Goal: Transaction & Acquisition: Purchase product/service

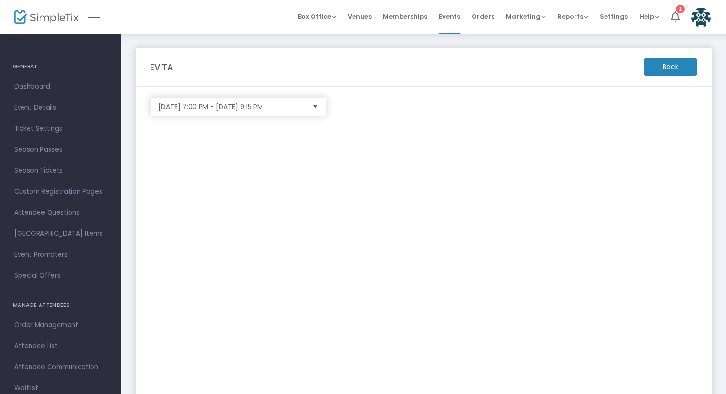
scroll to position [90, 0]
drag, startPoint x: 322, startPoint y: 18, endPoint x: 318, endPoint y: 21, distance: 5.4
click at [322, 18] on span "Box Office" at bounding box center [317, 16] width 39 height 9
click at [331, 37] on li "Sell Tickets" at bounding box center [332, 32] width 68 height 19
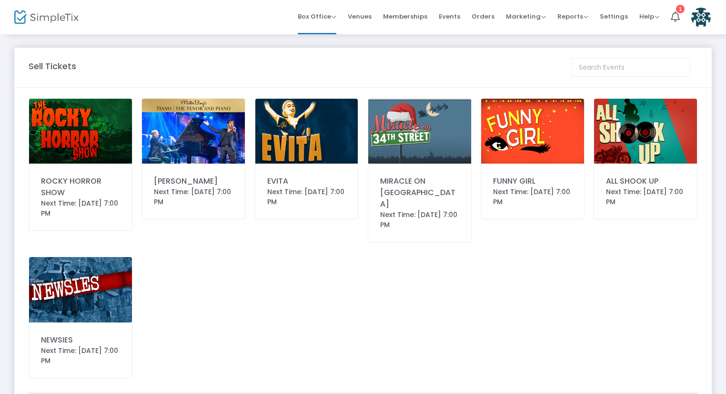
click at [284, 130] on img at bounding box center [307, 131] width 103 height 65
click at [282, 158] on img at bounding box center [307, 131] width 103 height 65
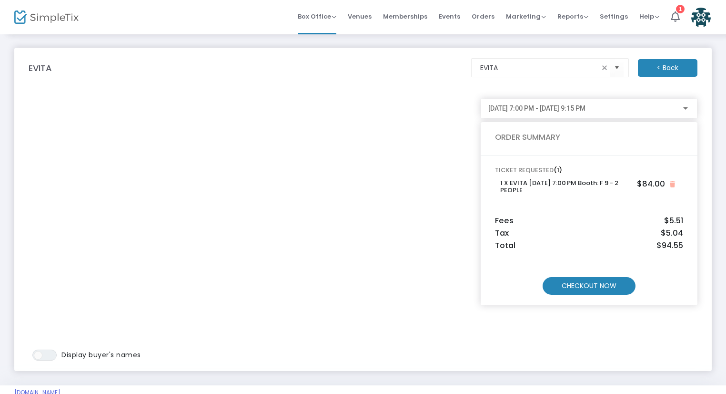
click at [566, 287] on m-button "CHECKOUT NOW" at bounding box center [589, 286] width 93 height 18
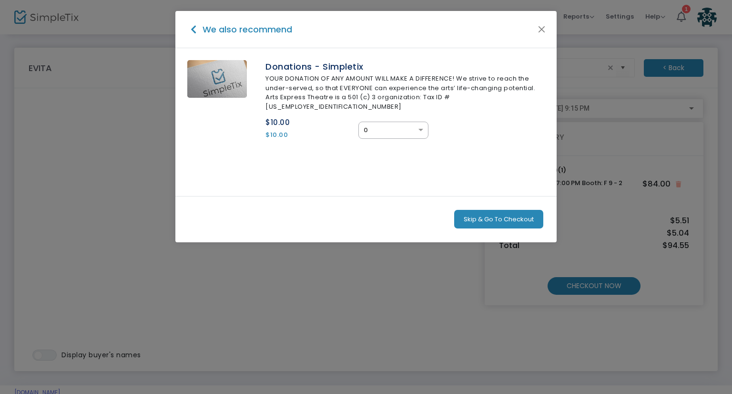
click at [505, 210] on button "Skip & Go To Checkout" at bounding box center [498, 219] width 89 height 19
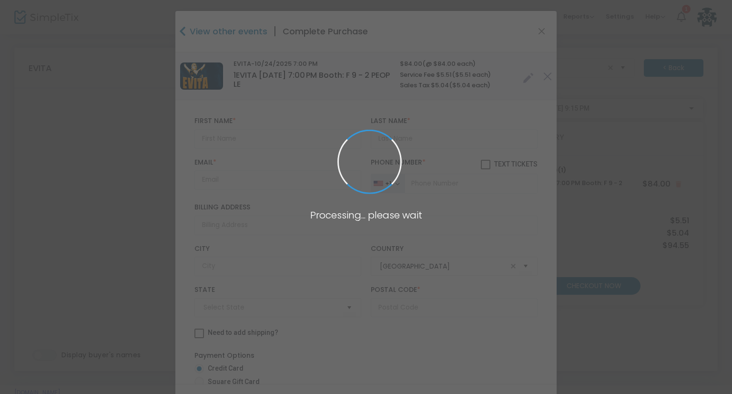
type input "[US_STATE]"
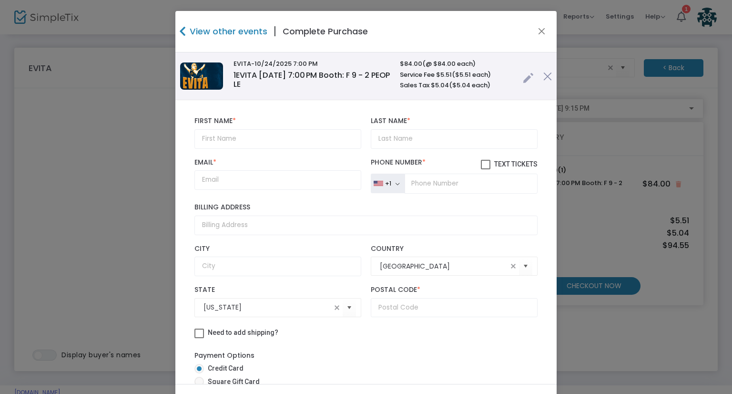
click at [523, 71] on link at bounding box center [528, 76] width 11 height 16
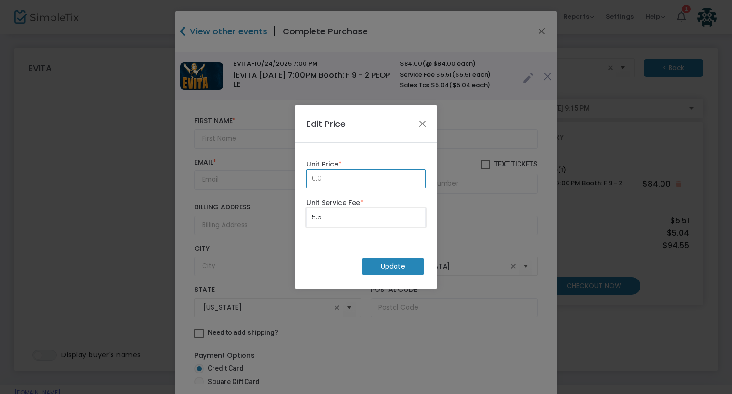
type input "0.00"
click at [381, 269] on m-button "Update" at bounding box center [393, 266] width 62 height 18
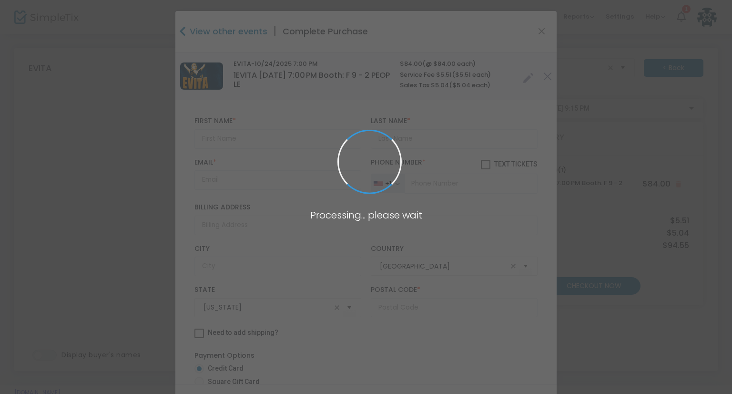
radio input "true"
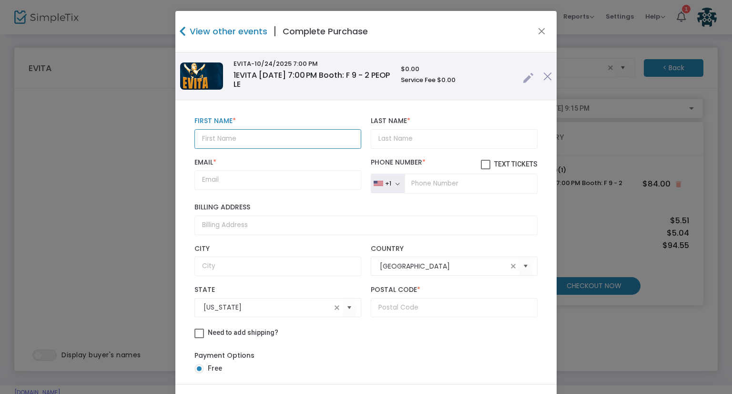
drag, startPoint x: 246, startPoint y: 138, endPoint x: 251, endPoint y: 143, distance: 6.8
click at [248, 140] on input "text" at bounding box center [277, 139] width 167 height 20
paste input "Linda Fulgenzi linda_fulgenzi@yahoo.com"
drag, startPoint x: 340, startPoint y: 136, endPoint x: 253, endPoint y: 132, distance: 87.3
click at [253, 132] on input "Linda Fulgenzi linda_fulgenzi@yahoo.com" at bounding box center [277, 139] width 167 height 20
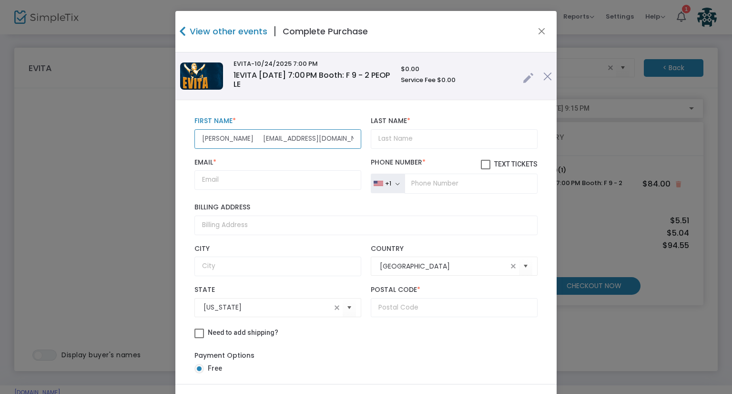
type input "Linda Fulgenzi"
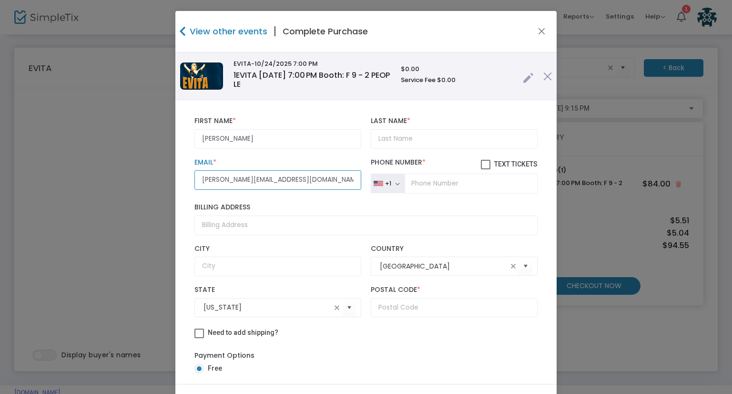
click at [211, 180] on input "linda_fulgenzi@yahoo.com" at bounding box center [277, 180] width 167 height 20
type input "linda_fulgenzi@yahoo.com"
drag, startPoint x: 224, startPoint y: 138, endPoint x: 248, endPoint y: 143, distance: 24.8
click at [263, 146] on input "Linda Fulgenzi" at bounding box center [277, 139] width 167 height 20
type input "Linda"
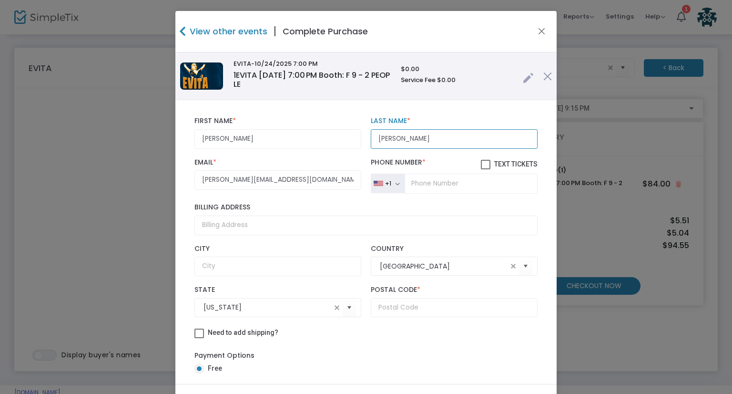
type input "Fulgenzi"
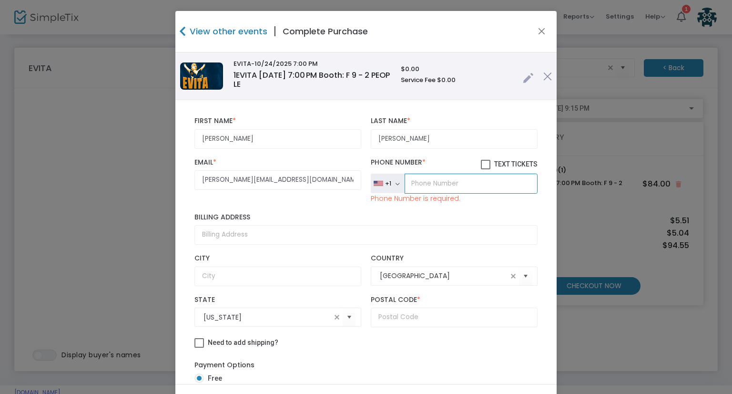
click at [442, 181] on input "tel" at bounding box center [471, 184] width 133 height 20
paste input "(808) 561-5176"
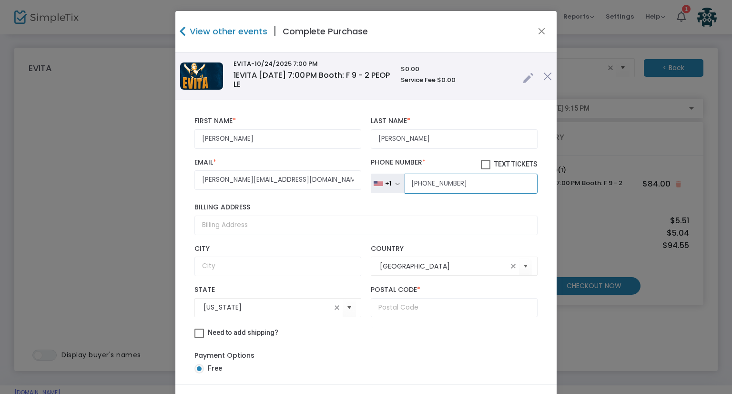
scroll to position [9, 0]
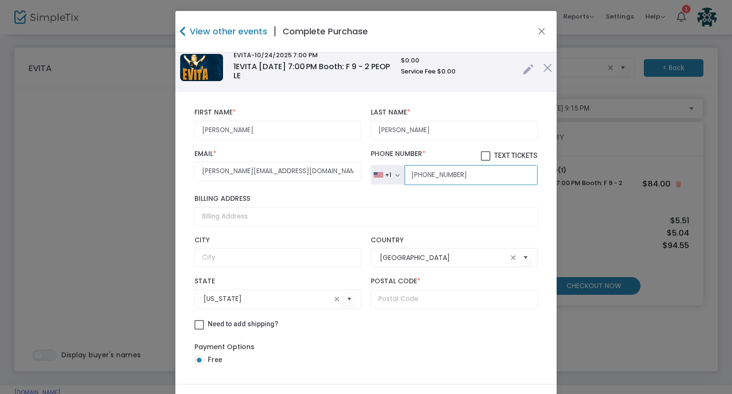
type input "(808) 561-5176"
click at [406, 301] on input "text" at bounding box center [454, 299] width 167 height 20
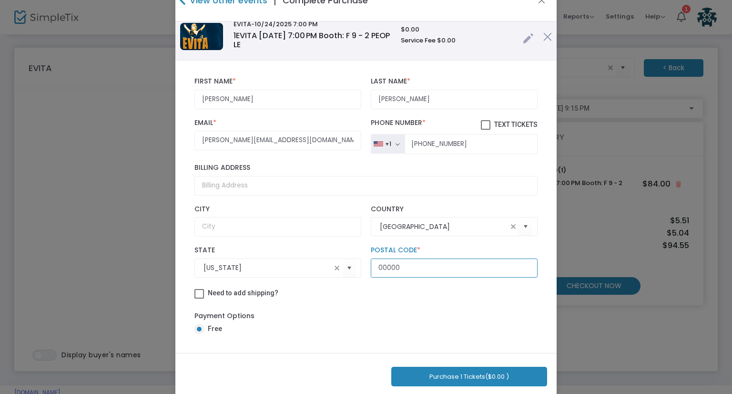
scroll to position [48, 0]
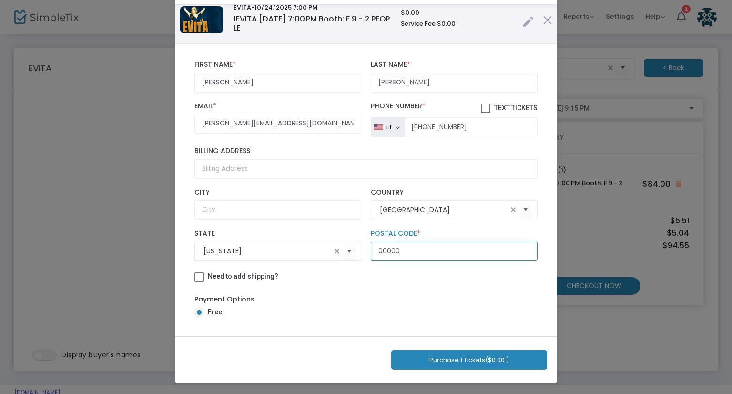
type input "00000"
click at [492, 355] on button "Purchase 1 Tickets ($0.00 )" at bounding box center [469, 360] width 156 height 20
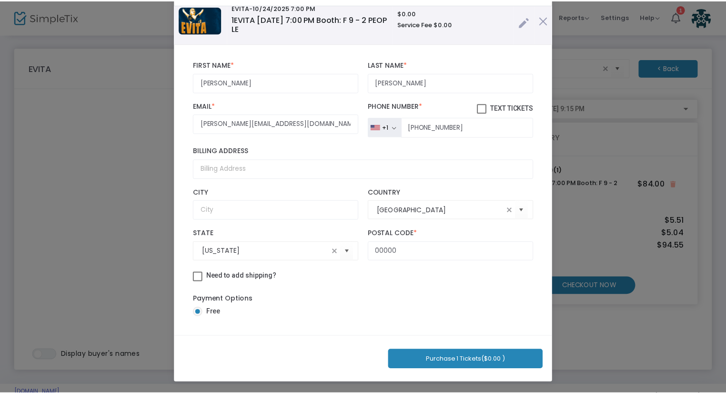
scroll to position [0, 0]
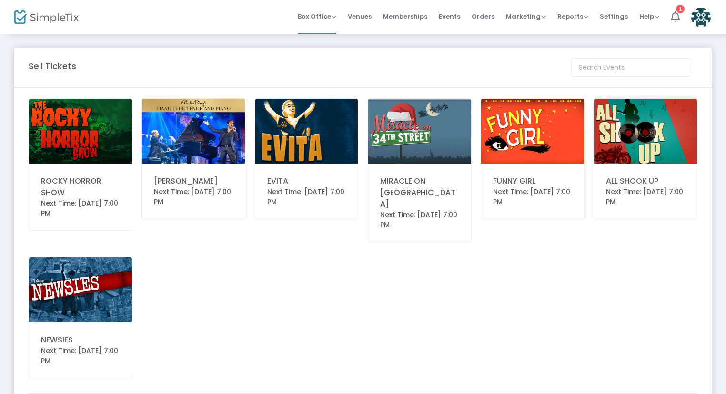
click at [300, 152] on img at bounding box center [307, 131] width 103 height 65
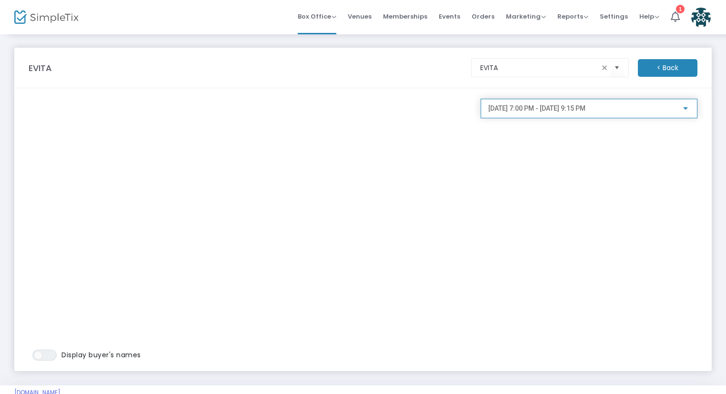
click at [586, 110] on span "[DATE] 7:00 PM - [DATE] 9:15 PM" at bounding box center [537, 108] width 97 height 8
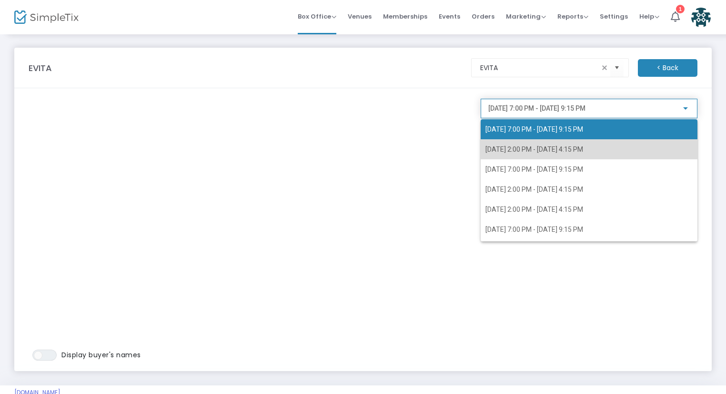
click at [583, 147] on span "[DATE] 2:00 PM - [DATE] 4:15 PM" at bounding box center [535, 149] width 98 height 8
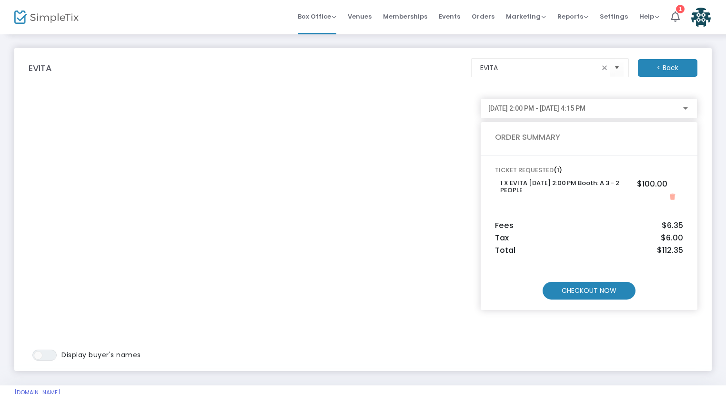
click at [619, 286] on m-button "CHECKOUT NOW" at bounding box center [589, 291] width 93 height 18
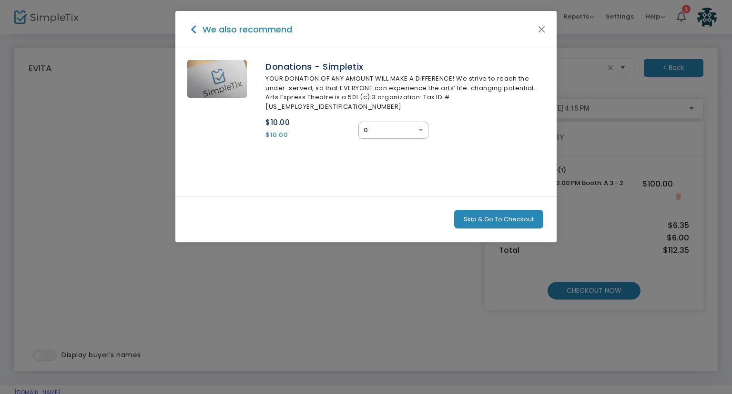
click at [514, 210] on button "Skip & Go To Checkout" at bounding box center [498, 219] width 89 height 19
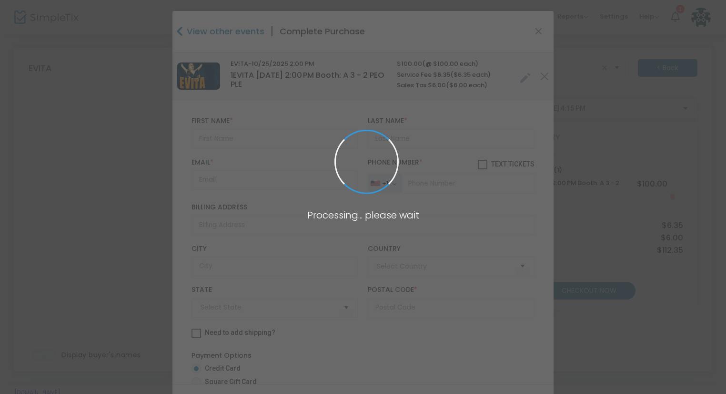
type input "[GEOGRAPHIC_DATA]"
type input "[US_STATE]"
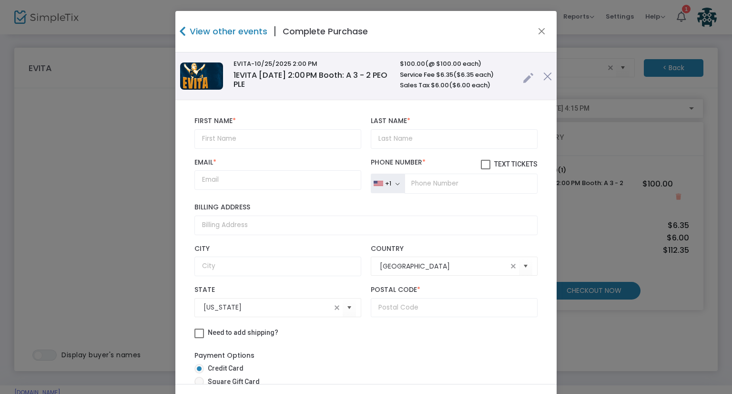
click at [523, 82] on link at bounding box center [528, 76] width 11 height 16
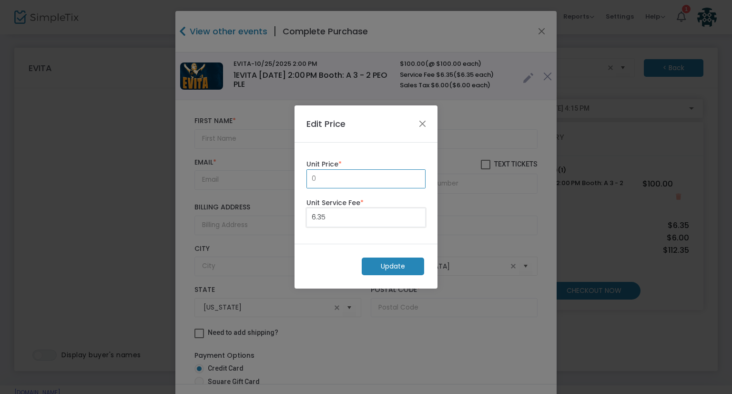
type input "0.00"
click at [385, 262] on m-button "Update" at bounding box center [393, 266] width 62 height 18
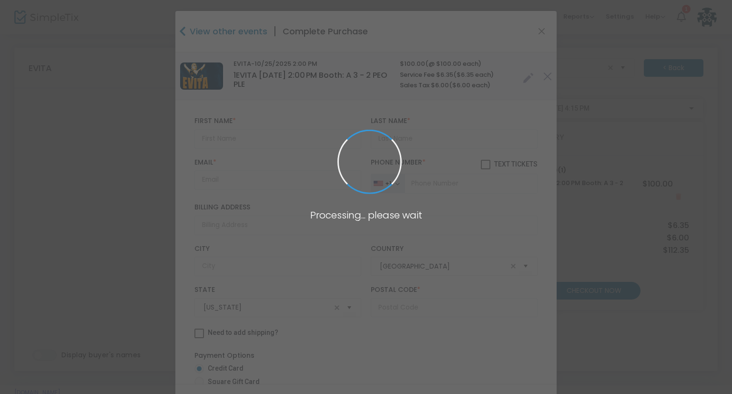
radio input "true"
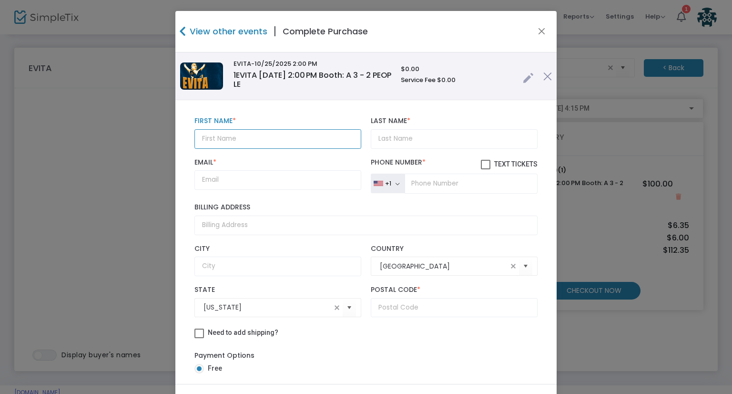
click at [223, 138] on input "text" at bounding box center [277, 139] width 167 height 20
paste input "[PERSON_NAME] [PERSON_NAME][EMAIL_ADDRESS][DOMAIN_NAME]"
drag, startPoint x: 332, startPoint y: 138, endPoint x: 242, endPoint y: 133, distance: 90.2
click at [242, 133] on input "[PERSON_NAME] [PERSON_NAME][EMAIL_ADDRESS][DOMAIN_NAME]" at bounding box center [277, 139] width 167 height 20
type input "[PERSON_NAME] l"
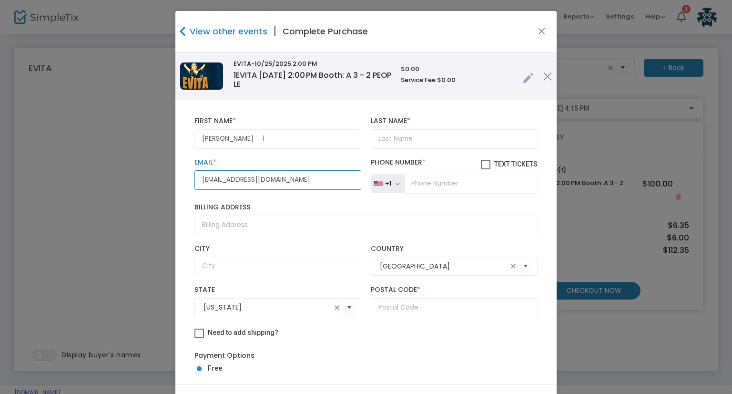
type input "[EMAIL_ADDRESS][DOMAIN_NAME]"
click at [246, 133] on input "[PERSON_NAME] l" at bounding box center [277, 139] width 167 height 20
type input "[PERSON_NAME]"
click at [194, 182] on input "[EMAIL_ADDRESS][DOMAIN_NAME]" at bounding box center [277, 180] width 167 height 20
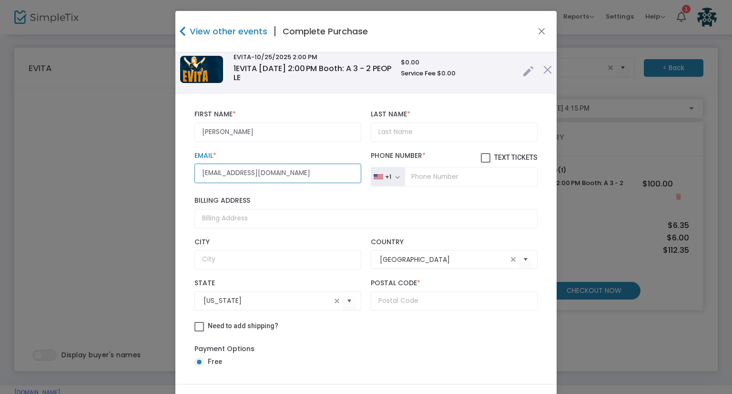
scroll to position [9, 0]
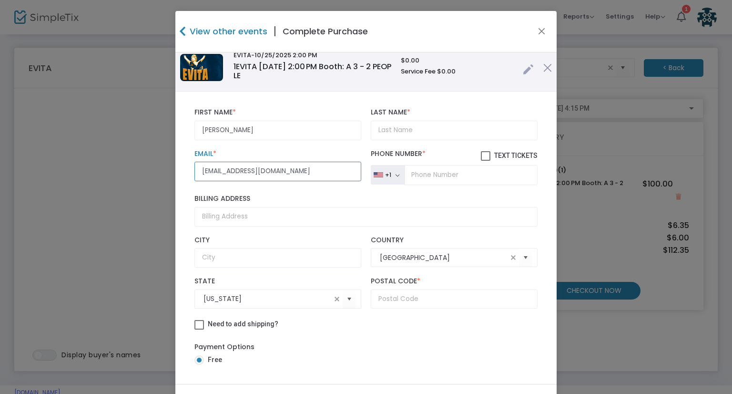
drag, startPoint x: 268, startPoint y: 170, endPoint x: 188, endPoint y: 167, distance: 80.1
click at [190, 167] on div "[EMAIL_ADDRESS][DOMAIN_NAME] Email * Email is required and valid." at bounding box center [278, 167] width 176 height 35
type input "[EMAIL_ADDRESS][DOMAIN_NAME]"
click at [242, 130] on input "[PERSON_NAME]" at bounding box center [277, 131] width 167 height 20
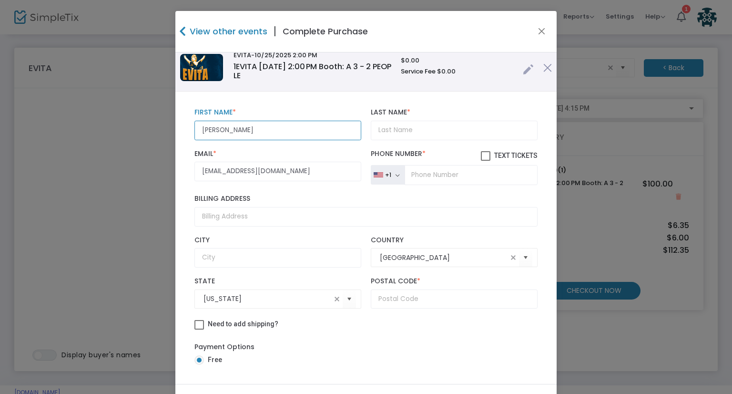
drag, startPoint x: 238, startPoint y: 134, endPoint x: 215, endPoint y: 132, distance: 24.0
click at [215, 132] on input "[PERSON_NAME]" at bounding box center [277, 131] width 167 height 20
type input "[PERSON_NAME]"
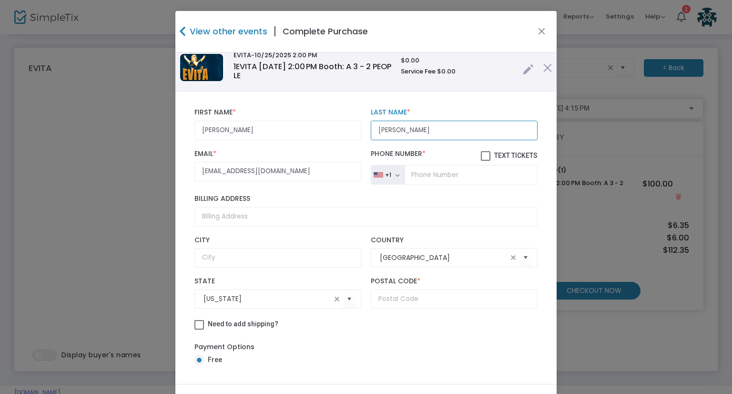
type input "[PERSON_NAME]"
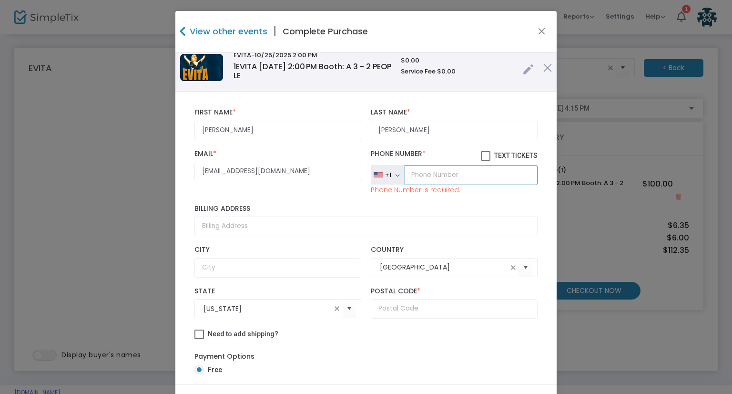
click at [428, 178] on input "tel" at bounding box center [471, 175] width 133 height 20
paste input "[PHONE_NUMBER]"
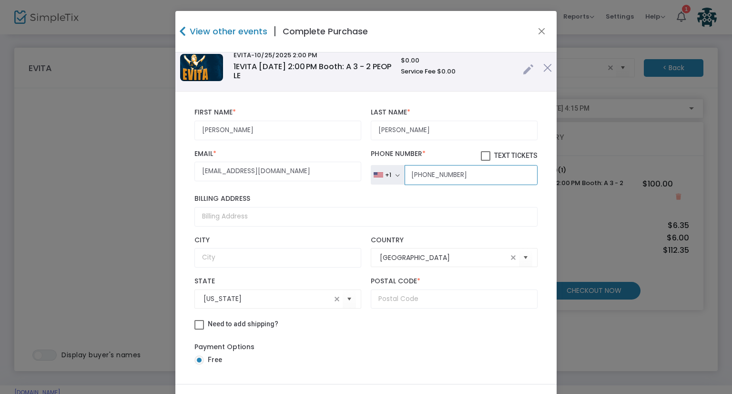
type input "[PHONE_NUMBER]"
click at [382, 290] on input "text" at bounding box center [454, 299] width 167 height 20
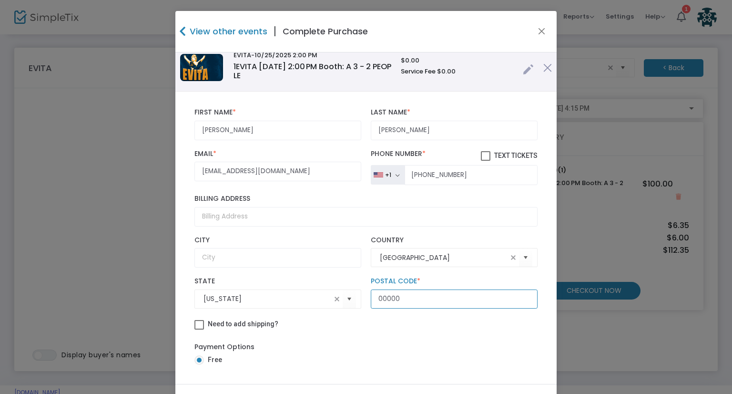
scroll to position [48, 0]
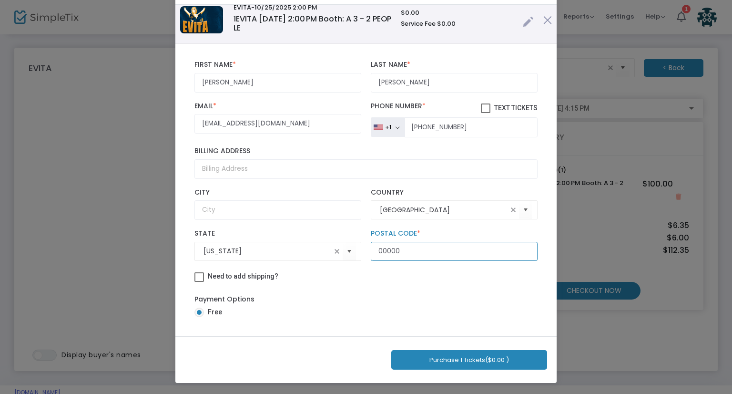
type input "00000"
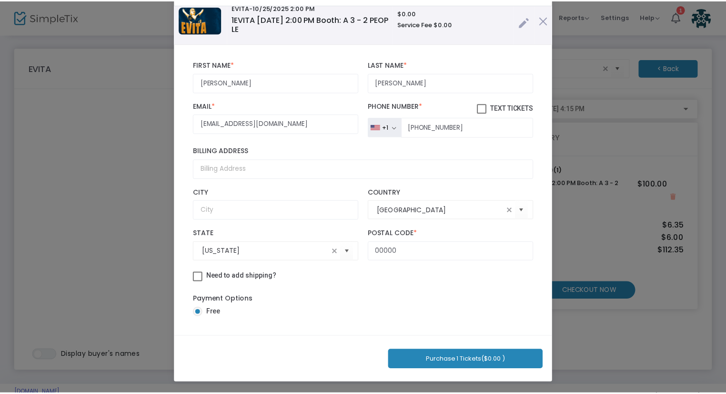
scroll to position [0, 0]
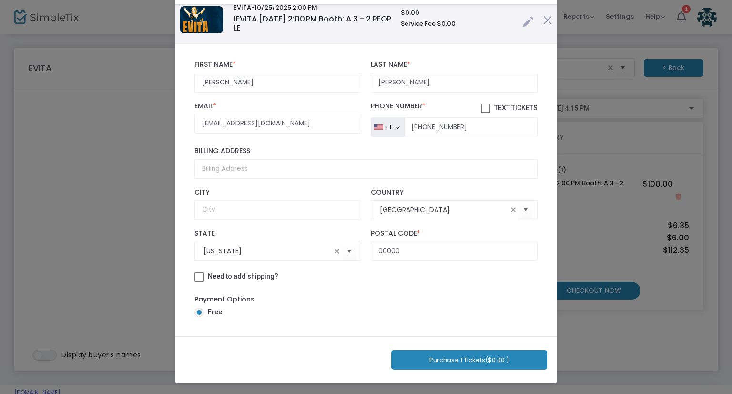
click at [490, 358] on button "Purchase 1 Tickets ($0.00 )" at bounding box center [469, 360] width 156 height 20
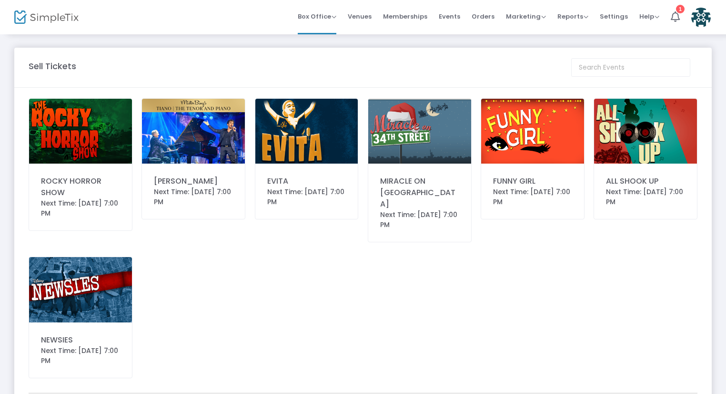
click at [312, 171] on div "EVITA Next Time: [DATE] 7:00 PM" at bounding box center [307, 158] width 104 height 121
click at [283, 184] on div "EVITA" at bounding box center [306, 180] width 79 height 11
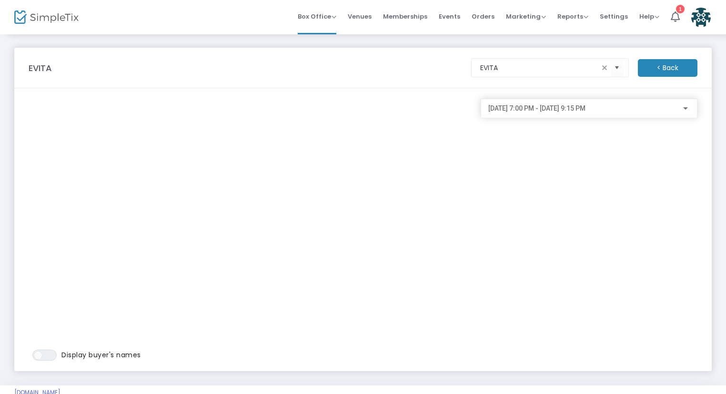
click at [580, 110] on span "[DATE] 7:00 PM - [DATE] 9:15 PM" at bounding box center [537, 108] width 97 height 8
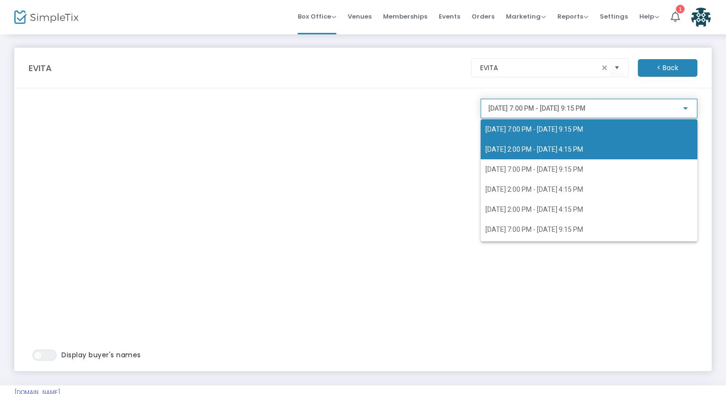
click at [573, 151] on span "[DATE] 2:00 PM - [DATE] 4:15 PM" at bounding box center [535, 149] width 98 height 8
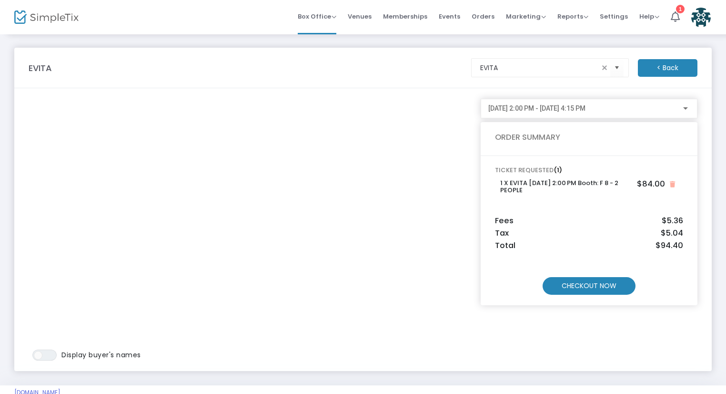
click at [595, 290] on m-button "CHECKOUT NOW" at bounding box center [589, 286] width 93 height 18
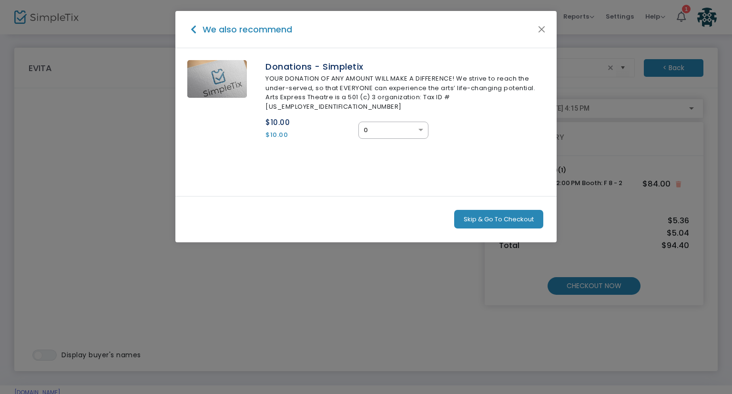
click at [504, 210] on button "Skip & Go To Checkout" at bounding box center [498, 219] width 89 height 19
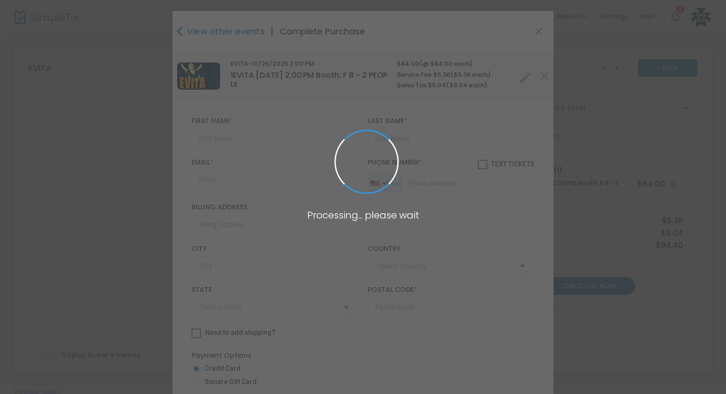
type input "[GEOGRAPHIC_DATA]"
type input "[US_STATE]"
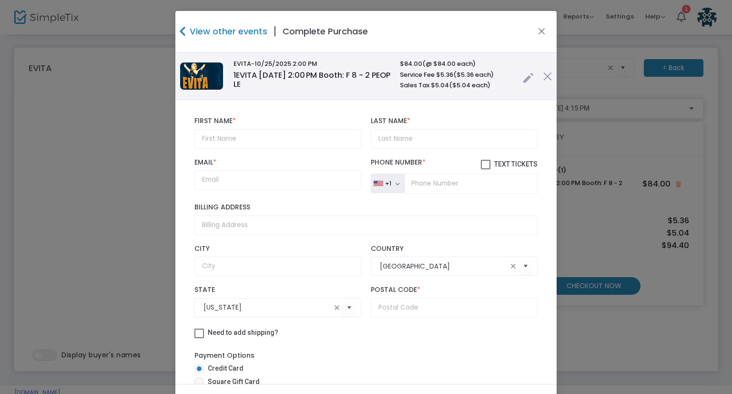
click at [518, 80] on th at bounding box center [528, 76] width 20 height 48
click at [523, 79] on link at bounding box center [528, 76] width 11 height 16
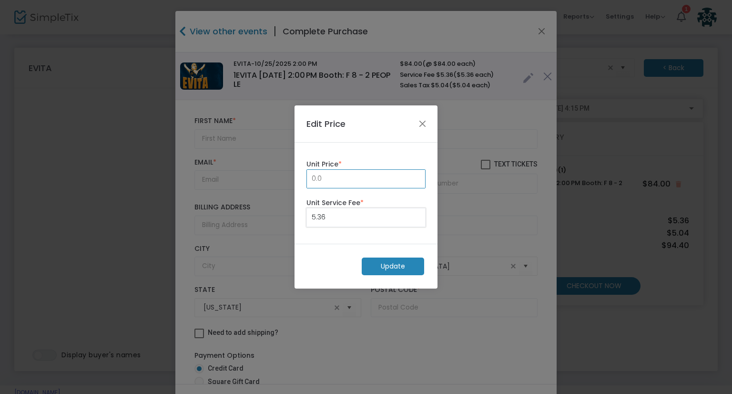
type input "0.00"
click at [399, 264] on m-button "Update" at bounding box center [393, 266] width 62 height 18
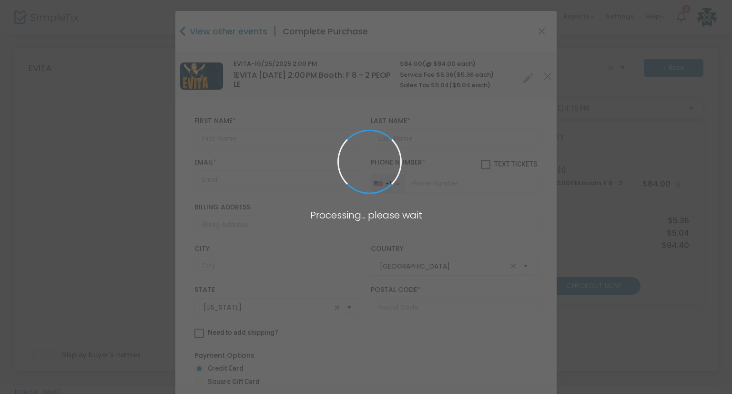
radio input "true"
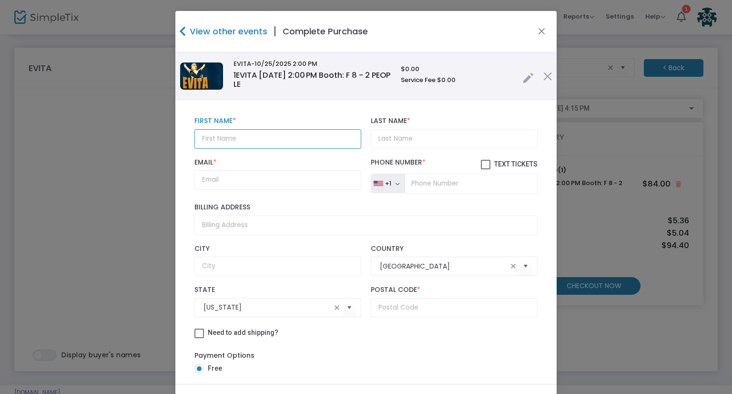
click at [260, 144] on input "text" at bounding box center [277, 139] width 167 height 20
paste input "Linda Williams wmslindaann@gmail.com"
drag, startPoint x: 349, startPoint y: 138, endPoint x: 261, endPoint y: 129, distance: 88.1
click at [261, 129] on input "Linda Williams wmslindaann@gmail.com" at bounding box center [277, 139] width 167 height 20
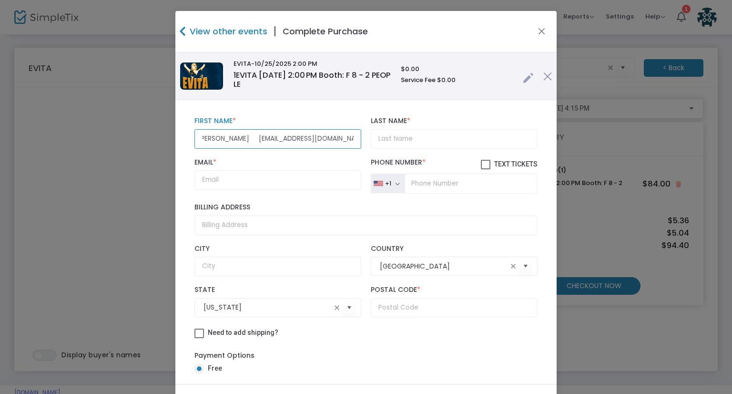
type input "Linda Williams"
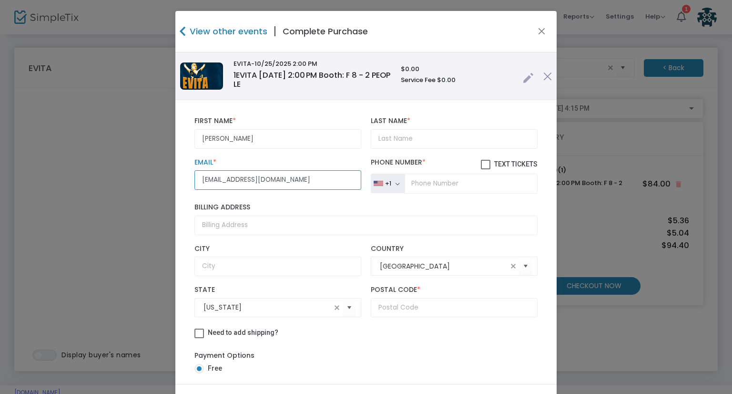
scroll to position [0, 0]
type input "wmslindaann@gmail.com"
drag, startPoint x: 271, startPoint y: 130, endPoint x: 266, endPoint y: 138, distance: 8.8
click at [270, 133] on input "Linda Williams" at bounding box center [277, 139] width 167 height 20
drag, startPoint x: 269, startPoint y: 145, endPoint x: 227, endPoint y: 138, distance: 42.6
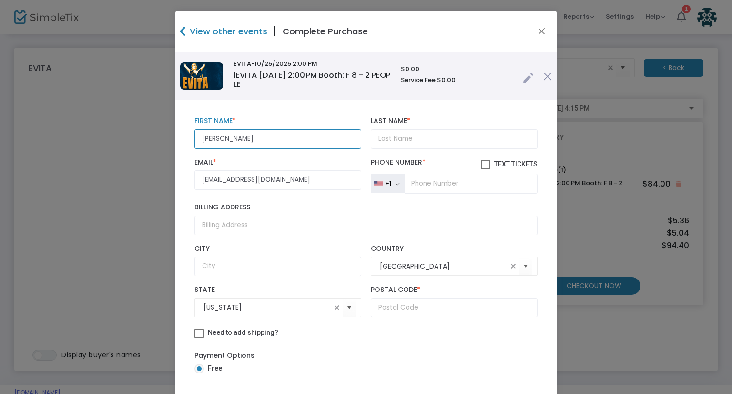
click at [227, 138] on input "Linda Williams" at bounding box center [277, 139] width 167 height 20
type input "Linda"
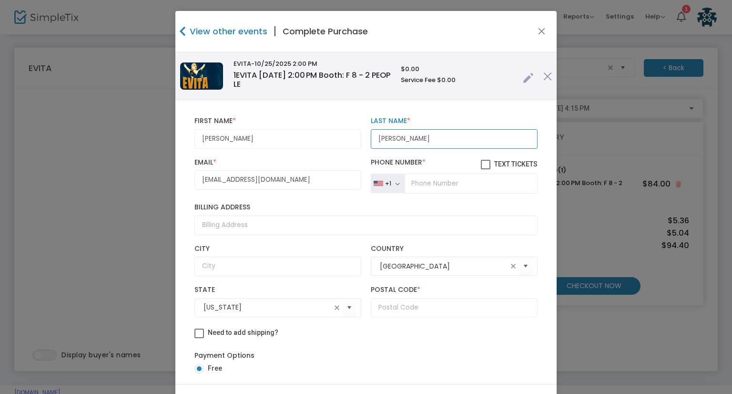
type input "Williams"
click at [429, 182] on input "tel" at bounding box center [471, 184] width 133 height 20
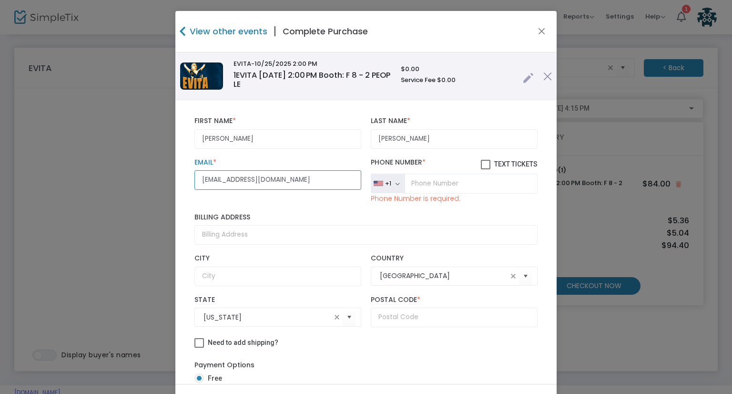
click at [280, 184] on input "wmslindaann@gmail.com" at bounding box center [277, 180] width 167 height 20
drag, startPoint x: 304, startPoint y: 178, endPoint x: 189, endPoint y: 179, distance: 114.9
click at [190, 179] on div "wmslindaann@gmail.com Email * Email is required and valid." at bounding box center [278, 180] width 176 height 45
click at [416, 182] on input "tel" at bounding box center [471, 184] width 133 height 20
paste input "(360) 731-3338"
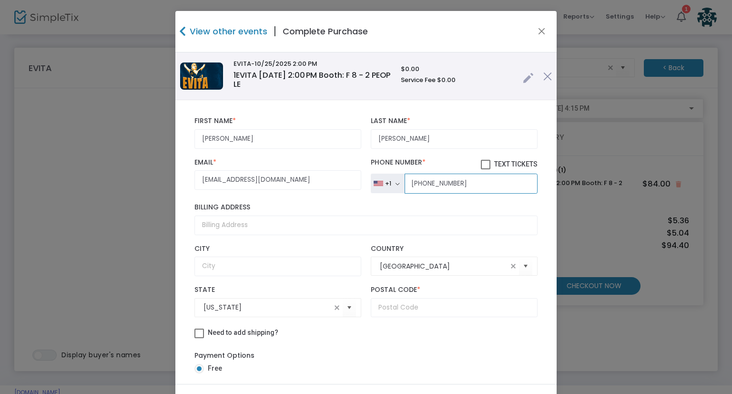
type input "(360) 731-3338"
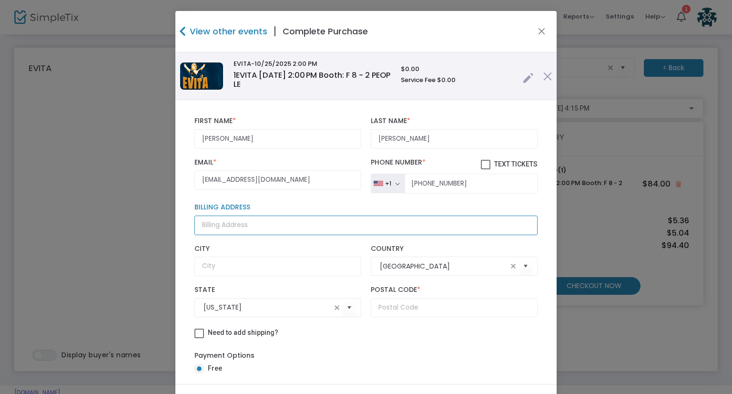
drag, startPoint x: 267, startPoint y: 214, endPoint x: 270, endPoint y: 220, distance: 7.0
click at [267, 215] on input "Billing Address" at bounding box center [365, 225] width 343 height 20
paste input "8533 S Dubloon Way Tucson, Arizona 85756"
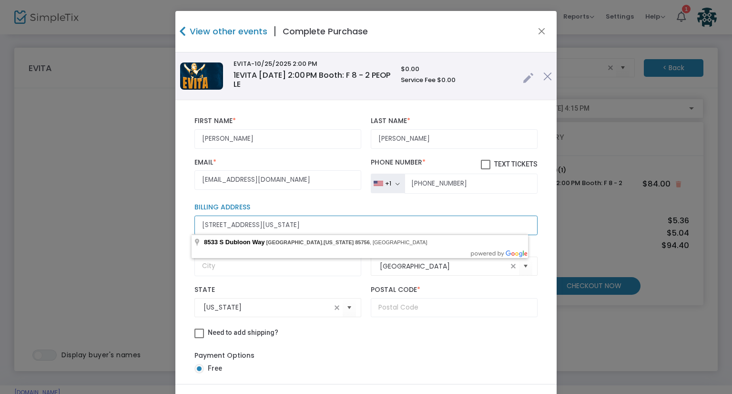
type input "8533 S Dubloon Way Tucson, Arizona 85756"
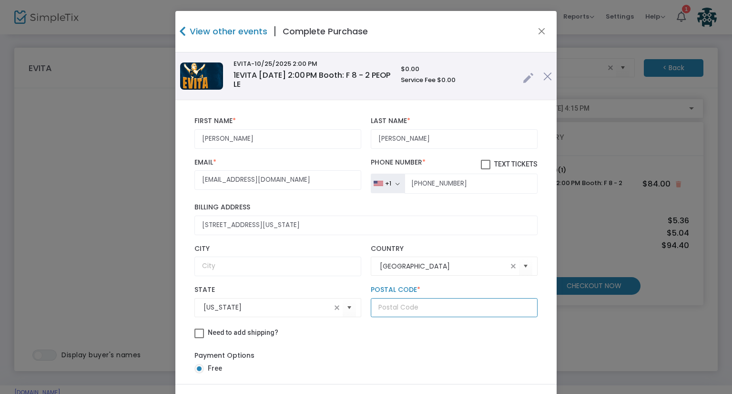
click at [399, 304] on input "text" at bounding box center [454, 308] width 167 height 20
type input "85756"
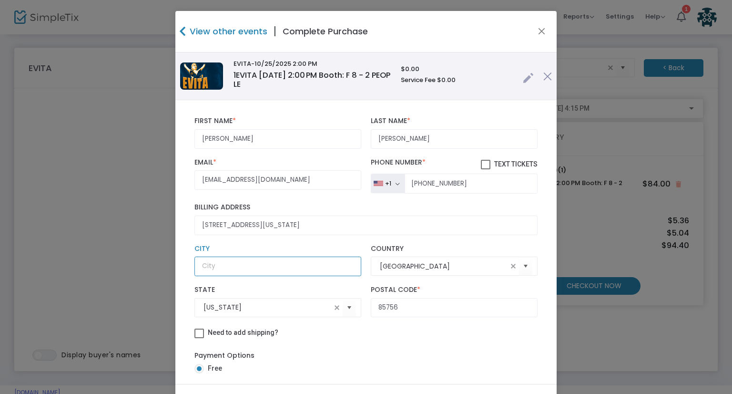
click at [212, 259] on input "text" at bounding box center [277, 266] width 167 height 20
type input "Tucson"
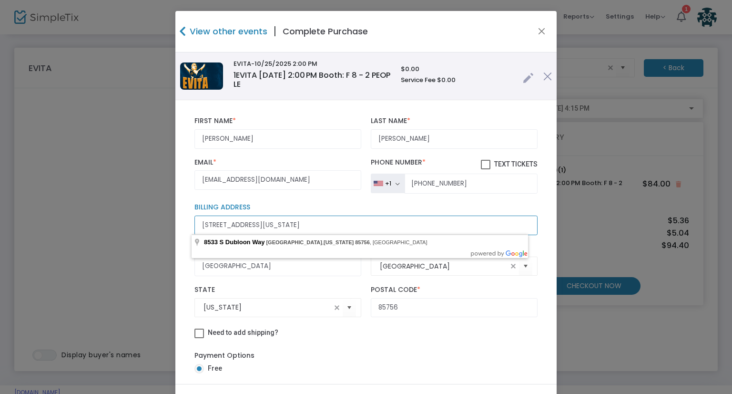
drag, startPoint x: 343, startPoint y: 225, endPoint x: 272, endPoint y: 212, distance: 72.2
click at [268, 215] on input "8533 S Dubloon Way Tucson, Arizona 85756" at bounding box center [365, 225] width 343 height 20
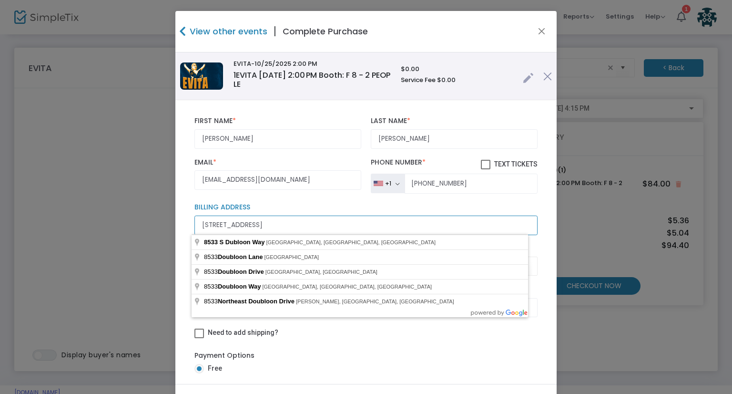
type input "8533 S Dubloon Way"
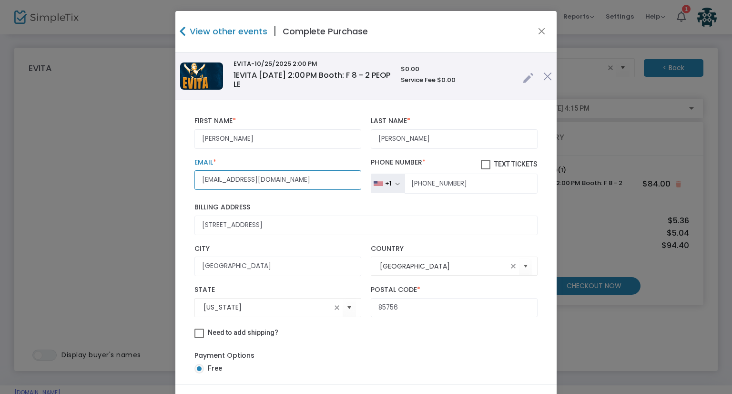
click at [317, 187] on input "wmslindaann@gmail.com" at bounding box center [277, 180] width 167 height 20
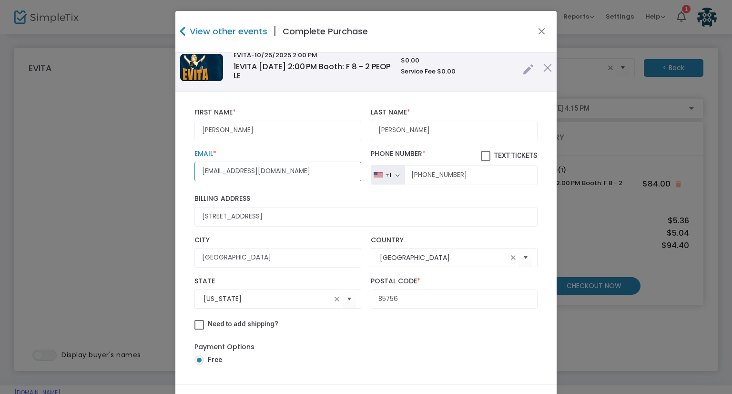
scroll to position [48, 0]
